Goal: Use online tool/utility: Use online tool/utility

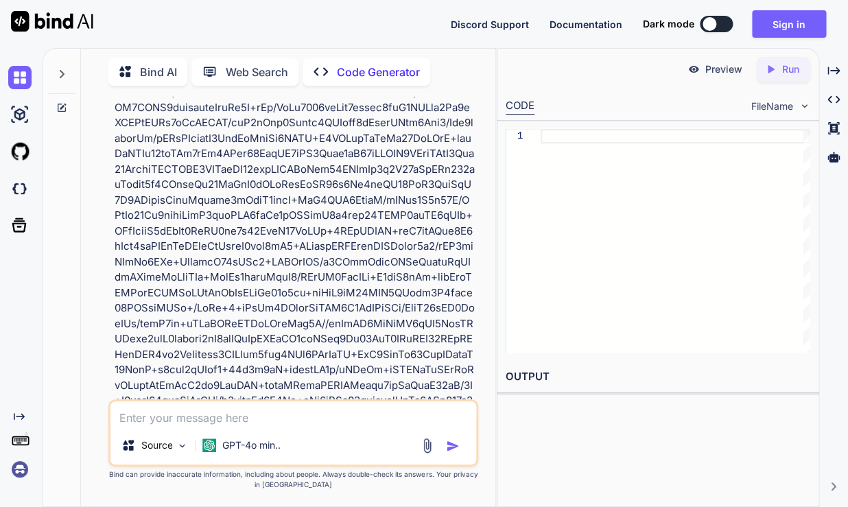
scroll to position [12, 0]
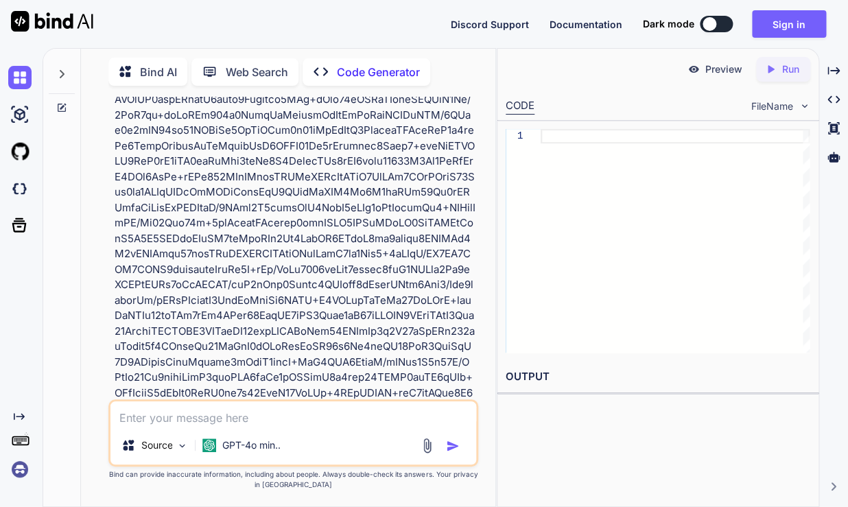
scroll to position [1930, 0]
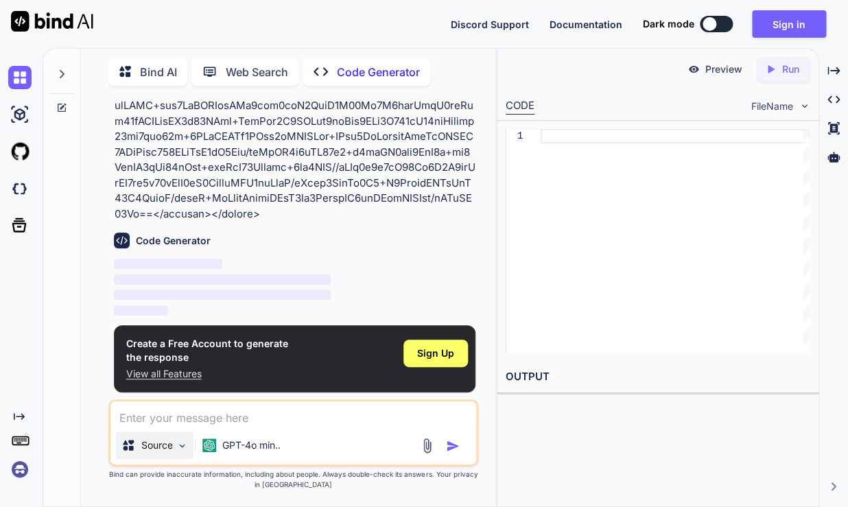
click at [171, 444] on p "Source" at bounding box center [157, 445] width 32 height 14
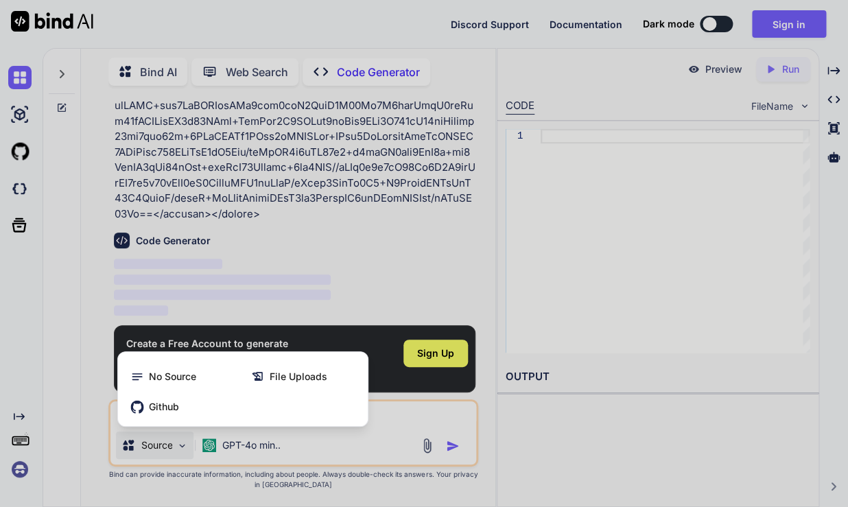
click at [171, 442] on div at bounding box center [424, 253] width 848 height 507
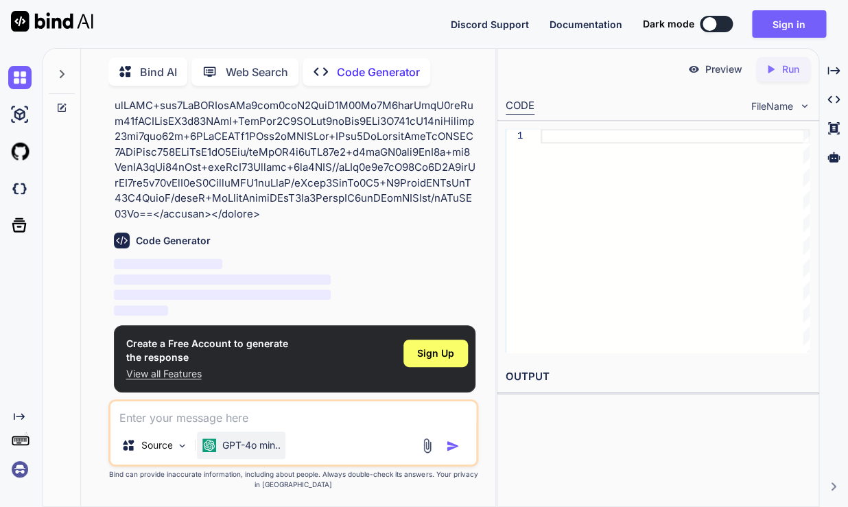
click at [249, 440] on p "GPT-4o min.." at bounding box center [251, 445] width 58 height 14
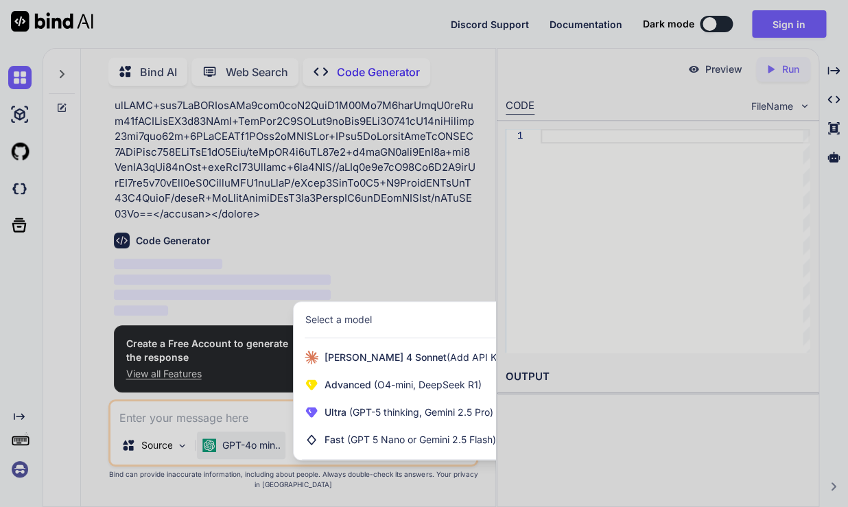
click at [249, 440] on div at bounding box center [424, 253] width 848 height 507
type textarea "x"
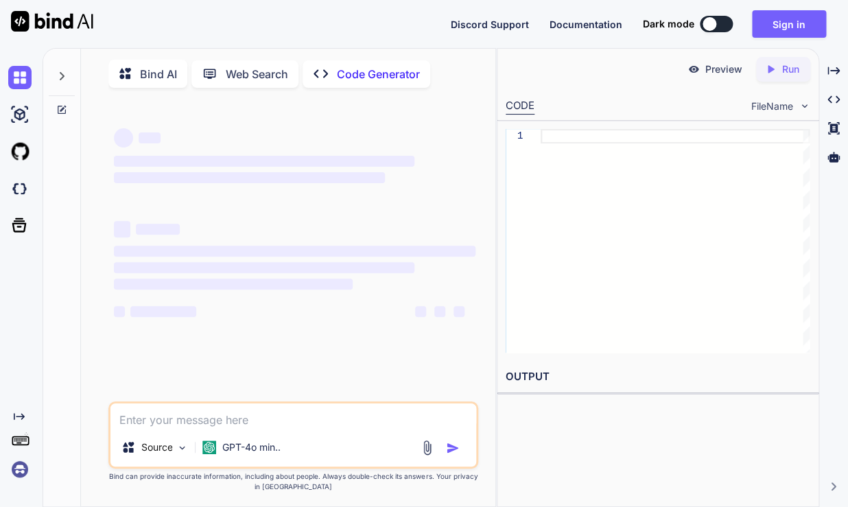
scroll to position [5, 0]
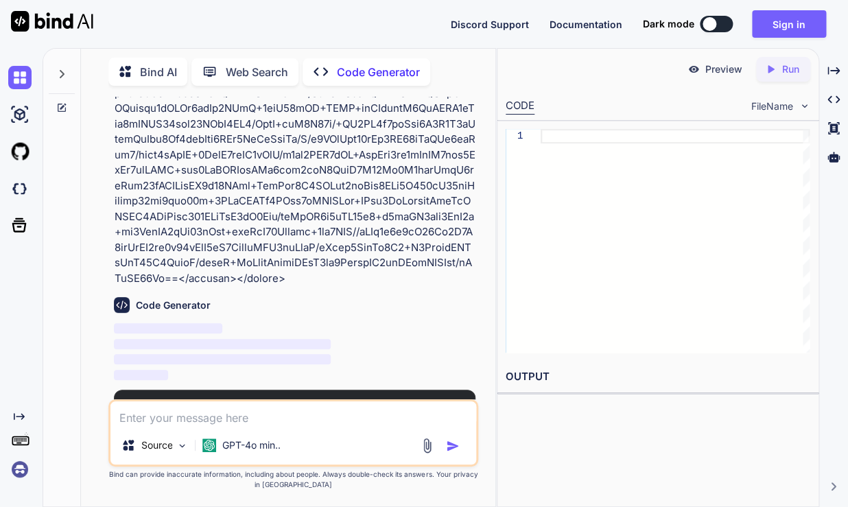
scroll to position [12, 0]
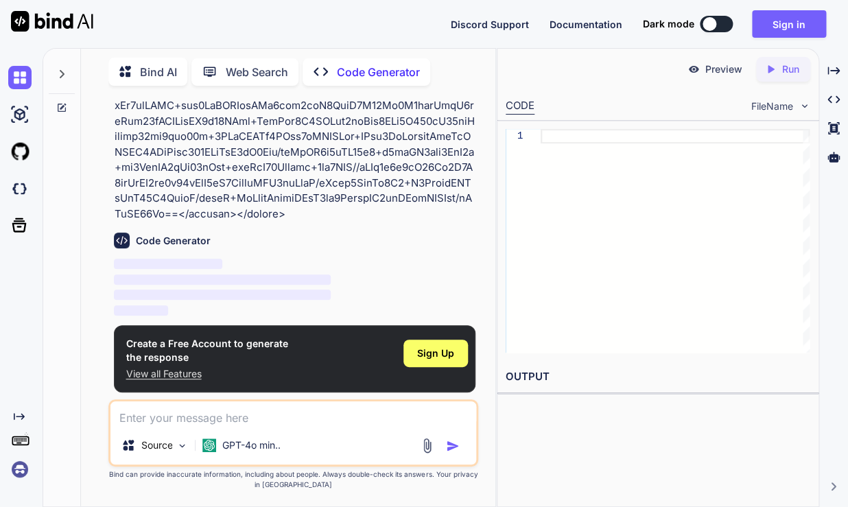
type textarea "x"
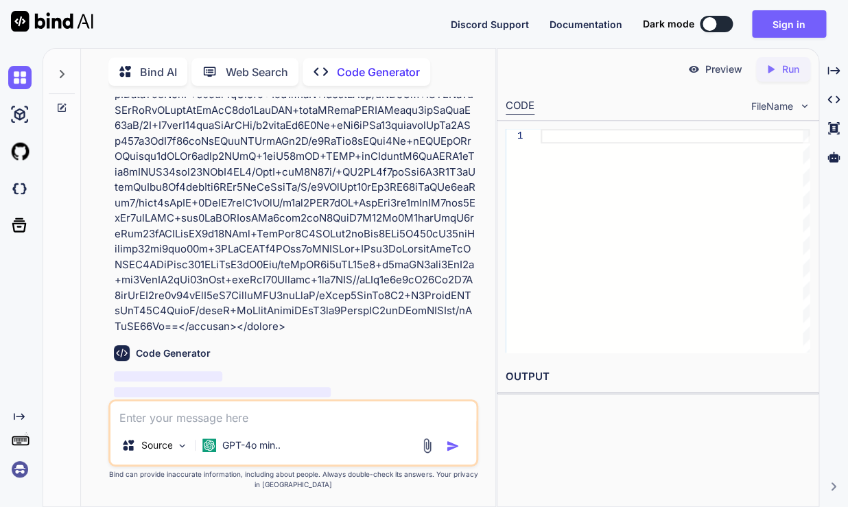
scroll to position [1930, 0]
